Goal: Task Accomplishment & Management: Complete application form

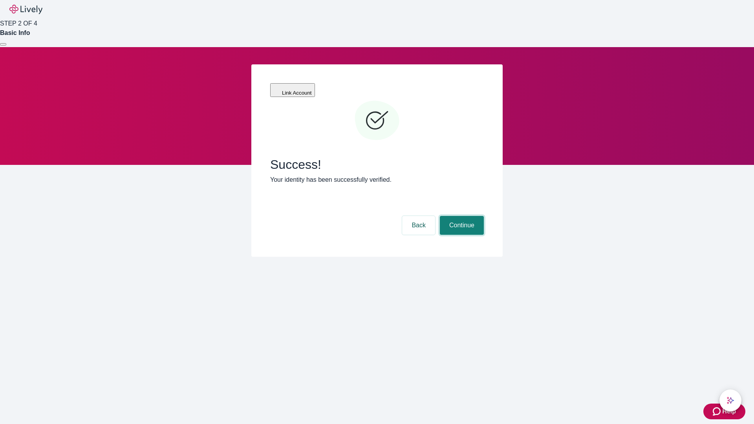
click at [461, 216] on button "Continue" at bounding box center [462, 225] width 44 height 19
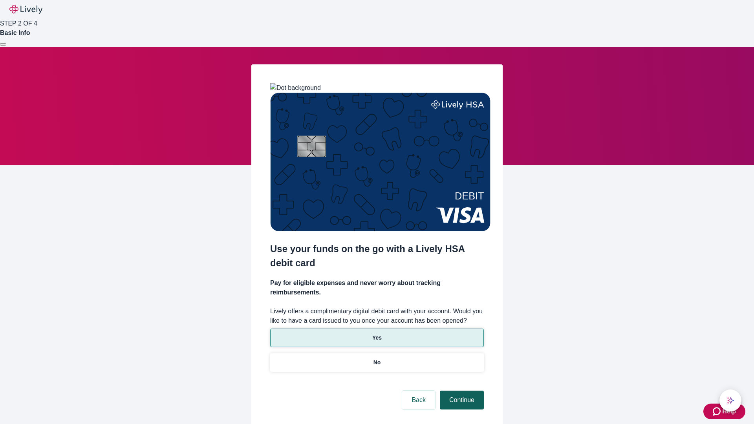
click at [377, 334] on p "Yes" at bounding box center [376, 338] width 9 height 8
click at [461, 391] on button "Continue" at bounding box center [462, 400] width 44 height 19
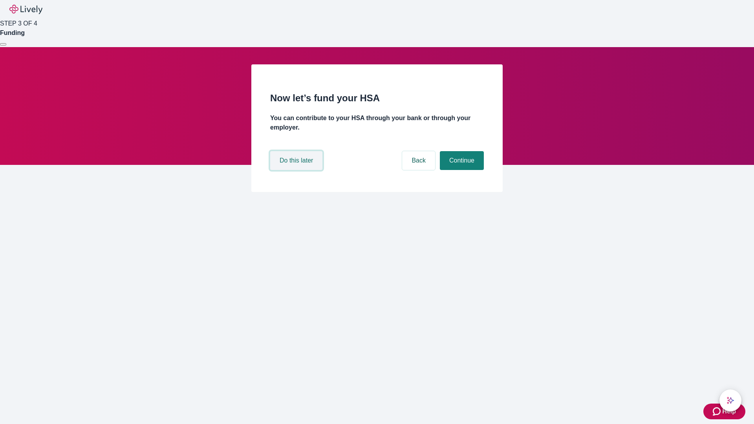
click at [297, 170] on button "Do this later" at bounding box center [296, 160] width 52 height 19
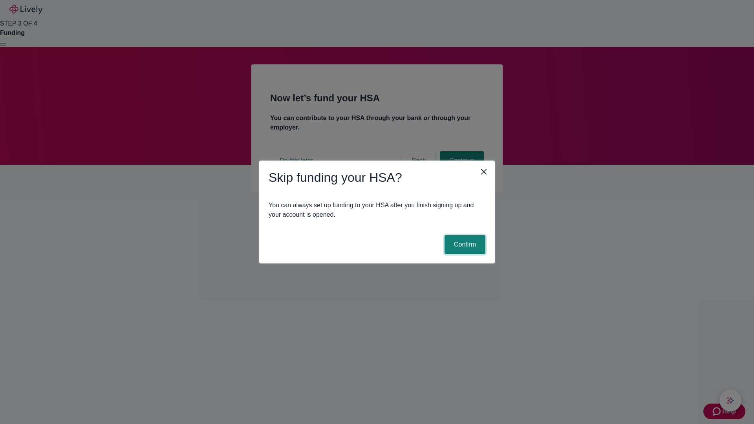
click at [464, 245] on button "Confirm" at bounding box center [465, 244] width 41 height 19
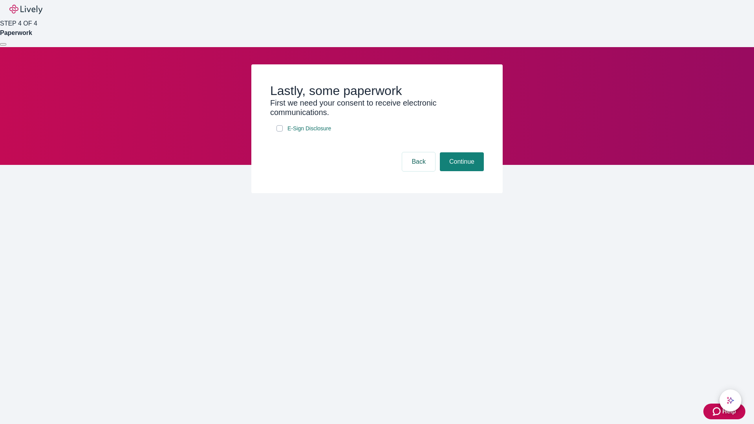
click at [280, 132] on input "E-Sign Disclosure" at bounding box center [279, 128] width 6 height 6
checkbox input "true"
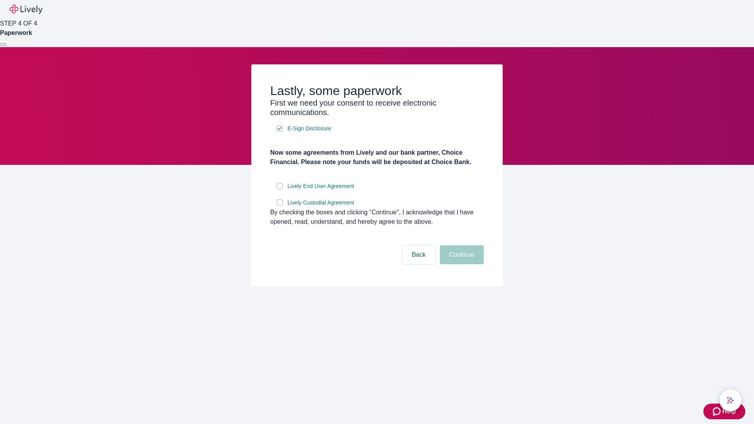
click at [280, 189] on input "Lively End User Agreement" at bounding box center [279, 186] width 6 height 6
checkbox input "true"
click at [280, 206] on input "Lively Custodial Agreement" at bounding box center [279, 202] width 6 height 6
checkbox input "true"
click at [461, 264] on button "Continue" at bounding box center [462, 254] width 44 height 19
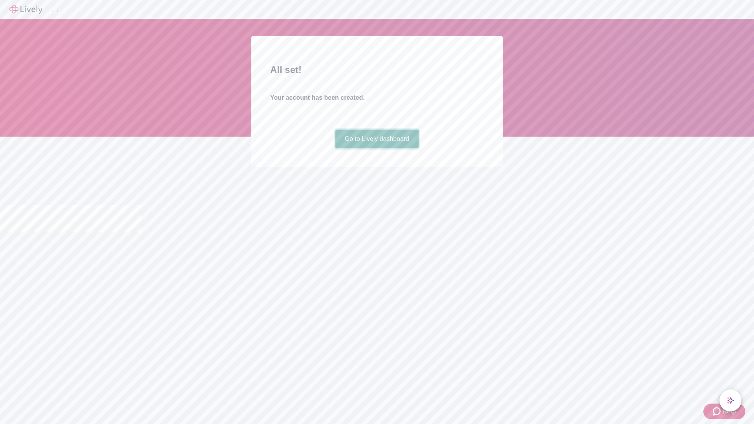
click at [377, 148] on link "Go to Lively dashboard" at bounding box center [377, 139] width 84 height 19
